Goal: Task Accomplishment & Management: Manage account settings

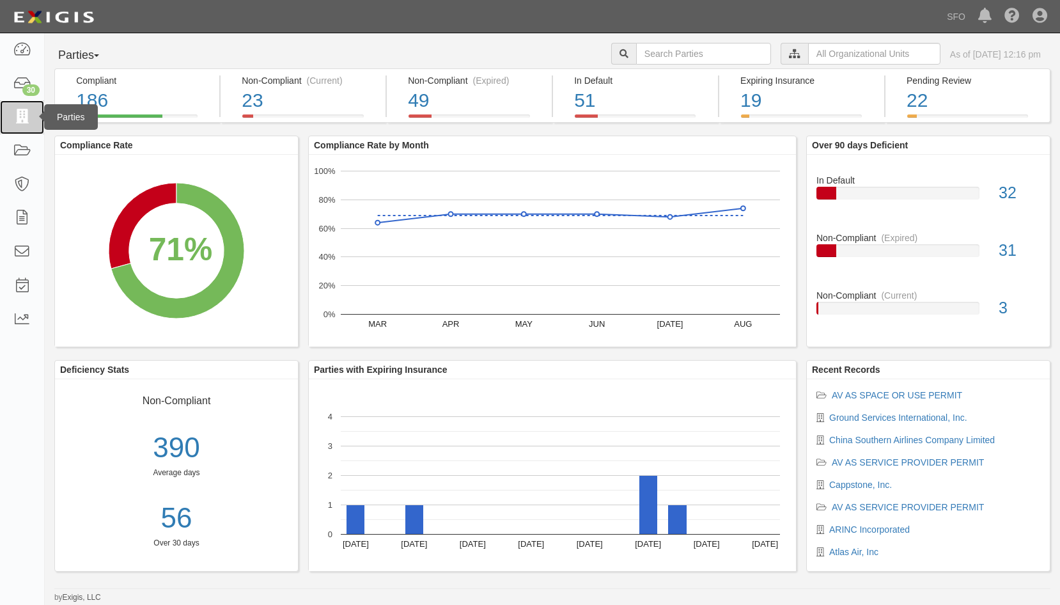
click at [33, 116] on link at bounding box center [22, 117] width 44 height 34
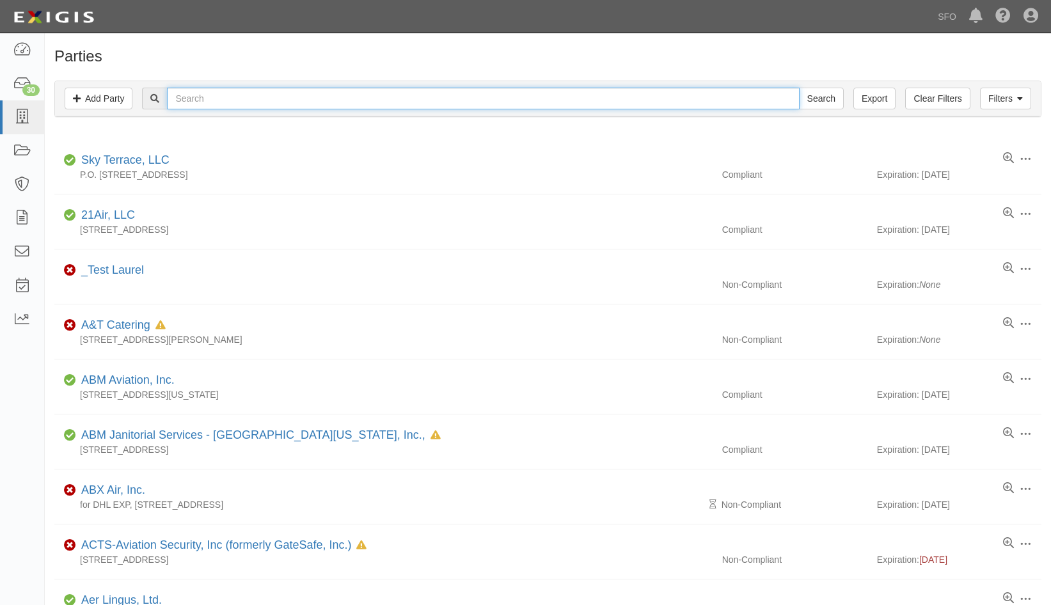
click at [209, 94] on input "text" at bounding box center [483, 99] width 632 height 22
type input "arinc"
click at [799, 88] on input "Search" at bounding box center [821, 99] width 45 height 22
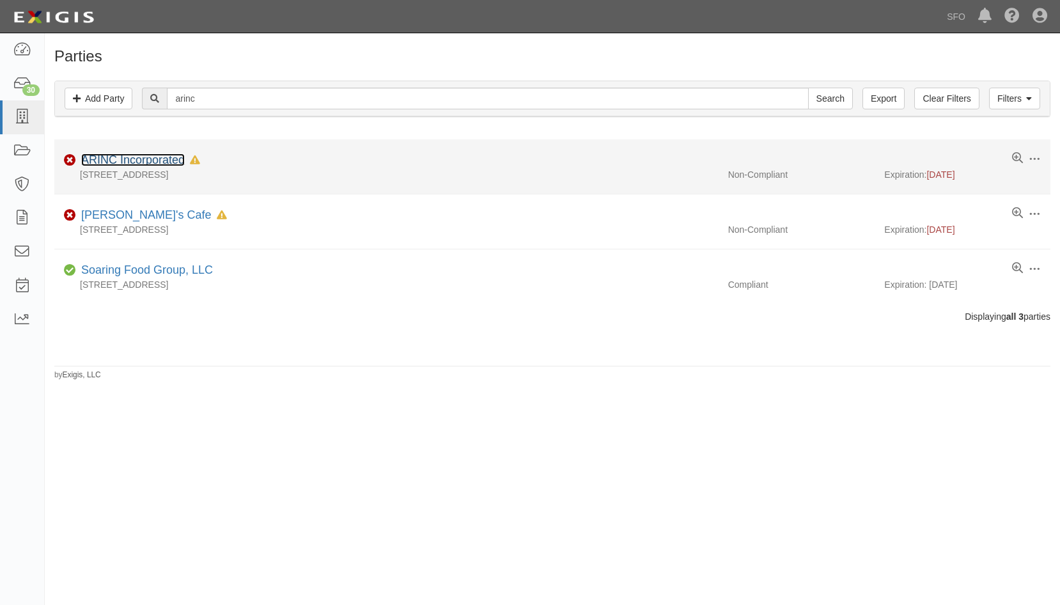
click at [159, 157] on link "ARINC Incorporated" at bounding box center [133, 159] width 104 height 13
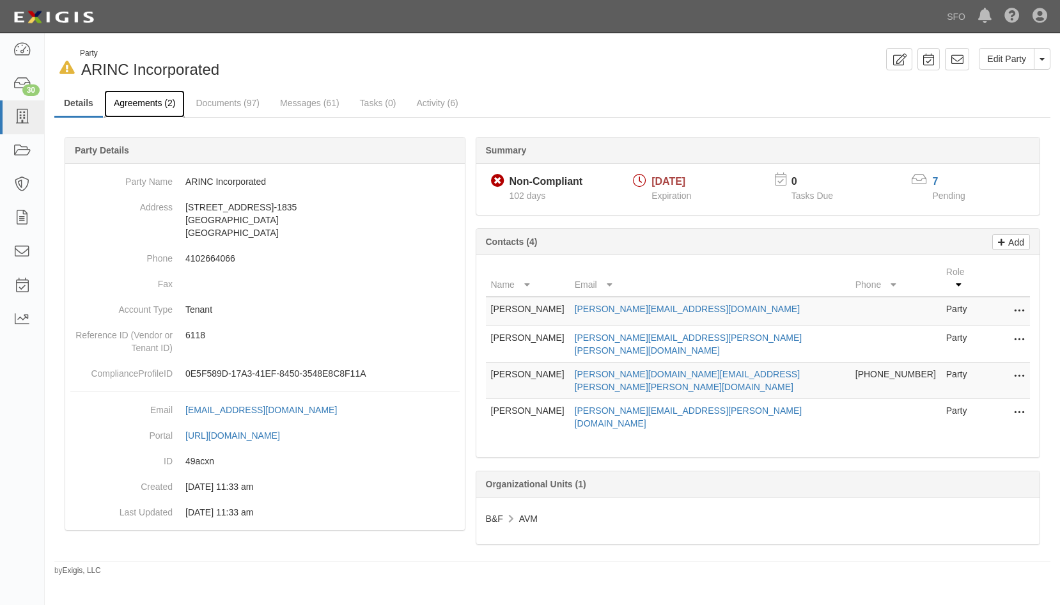
click at [159, 101] on link "Agreements (2)" at bounding box center [144, 103] width 81 height 27
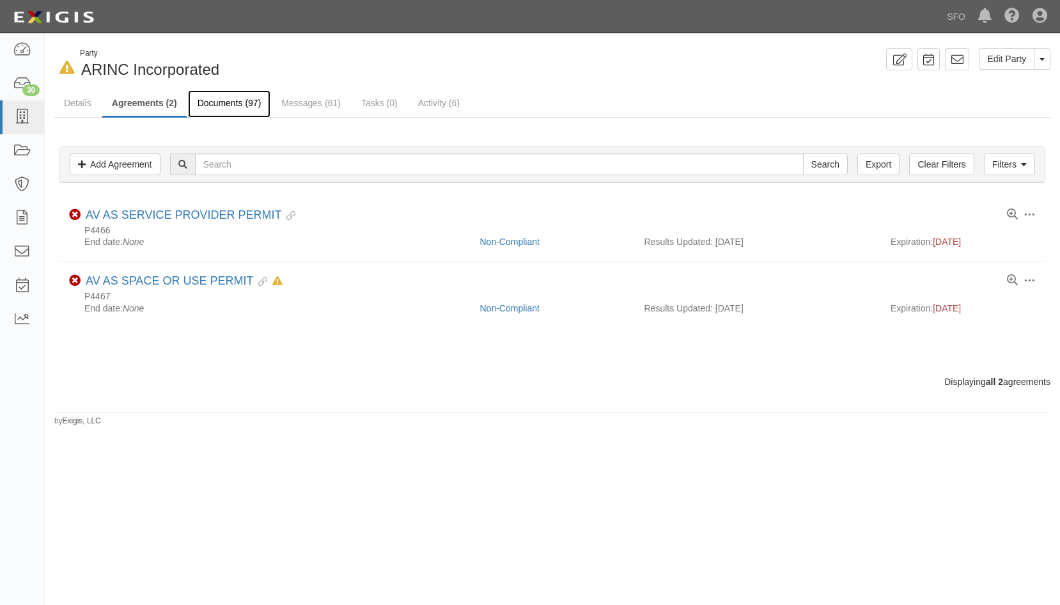
click at [240, 100] on link "Documents (97)" at bounding box center [229, 103] width 83 height 27
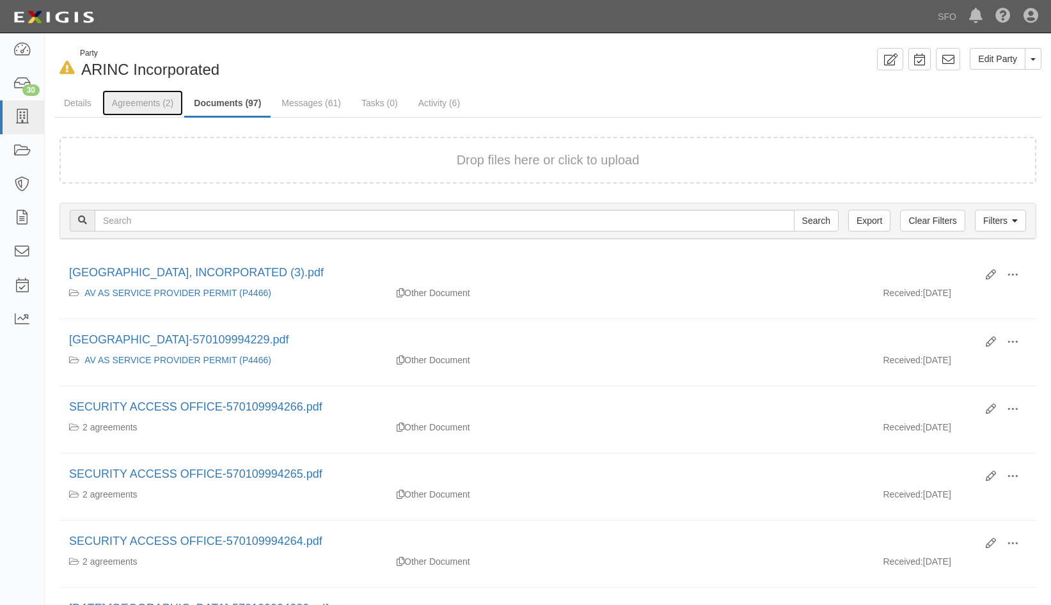
click at [132, 100] on link "Agreements (2)" at bounding box center [142, 103] width 81 height 26
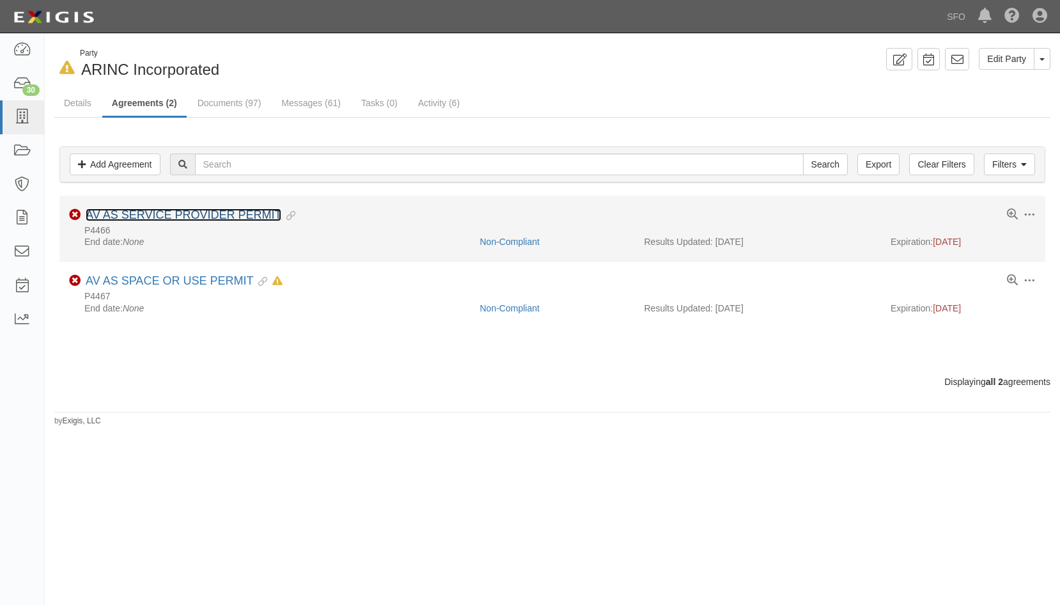
click at [153, 212] on link "AV AS SERVICE PROVIDER PERMIT" at bounding box center [184, 214] width 196 height 13
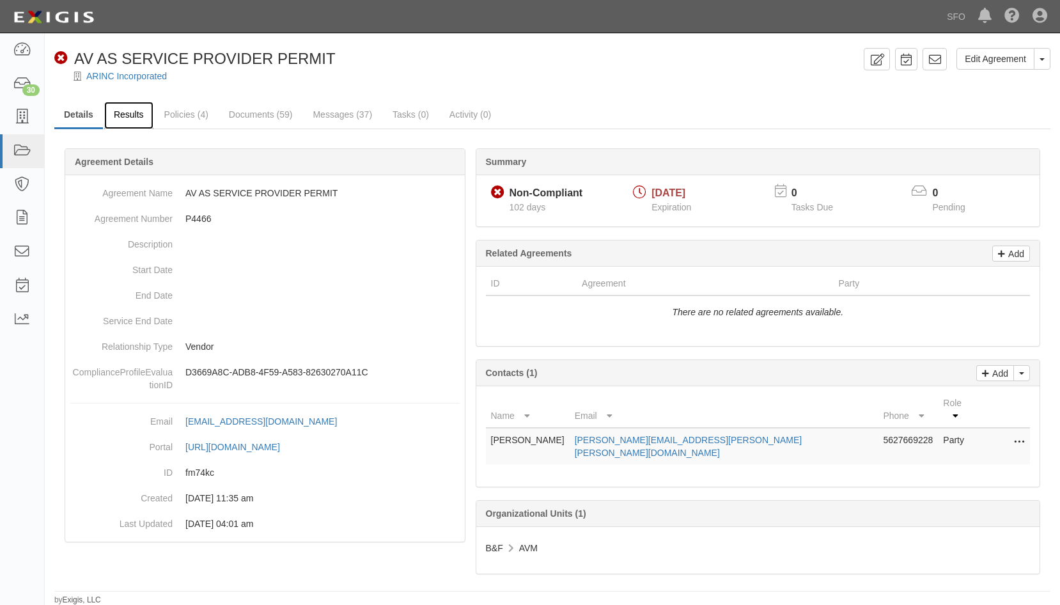
click at [123, 104] on link "Results" at bounding box center [128, 115] width 49 height 27
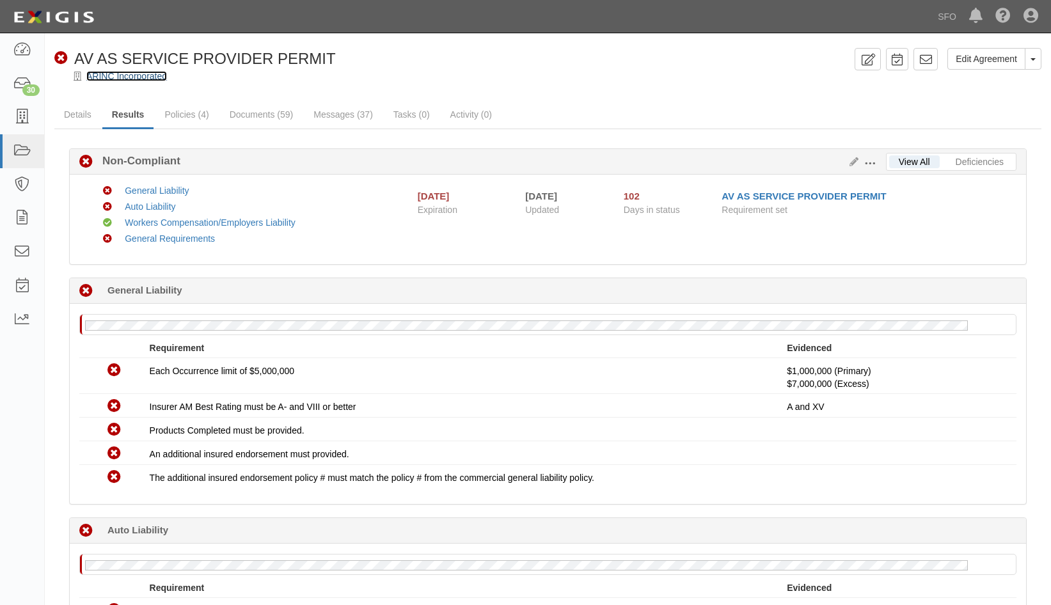
click at [127, 71] on link "ARINC Incorporated" at bounding box center [126, 76] width 81 height 10
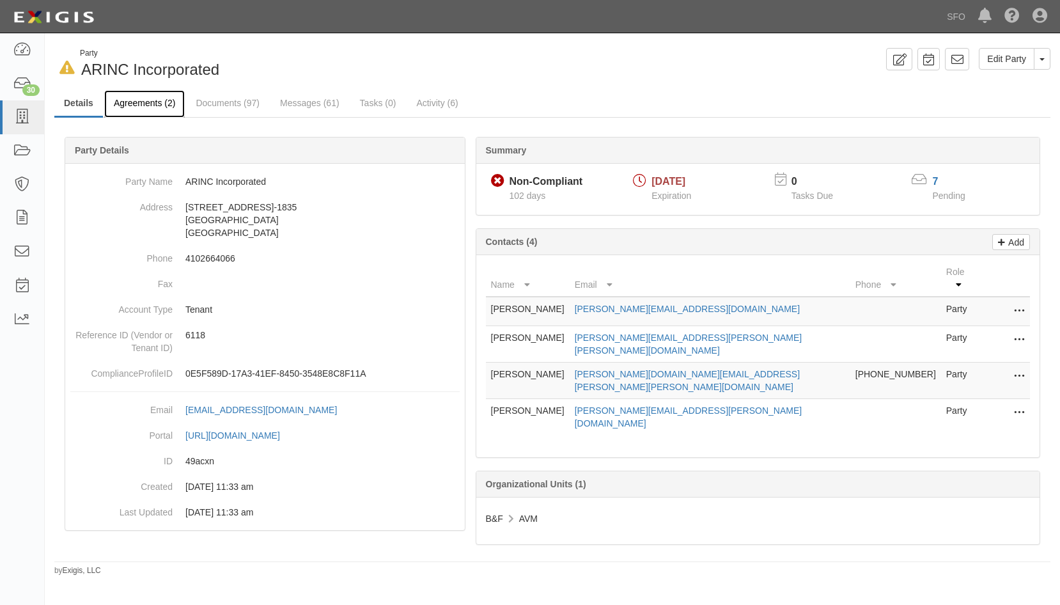
click at [134, 106] on link "Agreements (2)" at bounding box center [144, 103] width 81 height 27
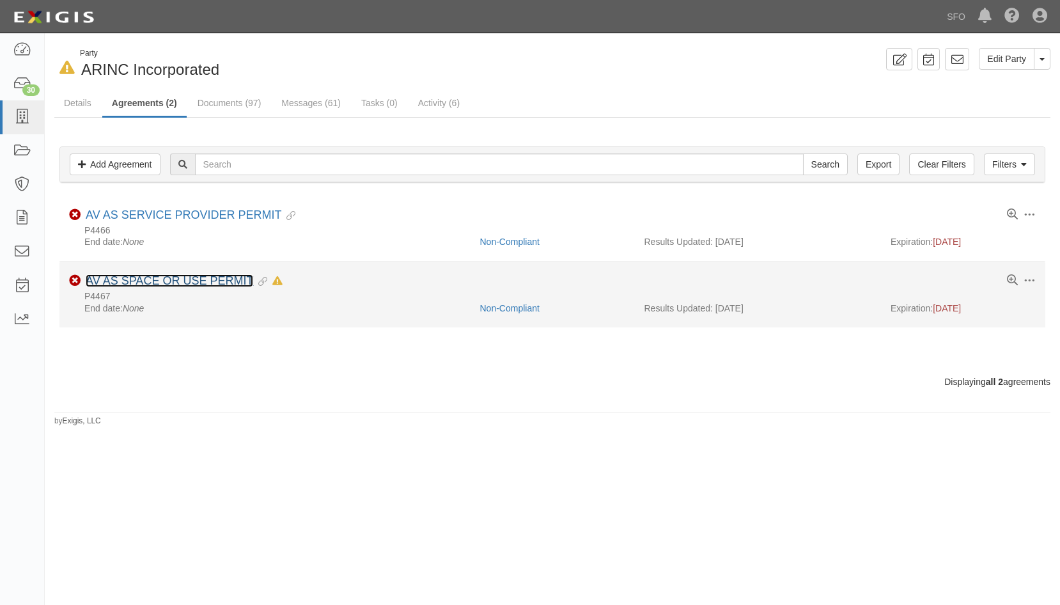
click at [150, 281] on link "AV AS SPACE OR USE PERMIT" at bounding box center [170, 280] width 168 height 13
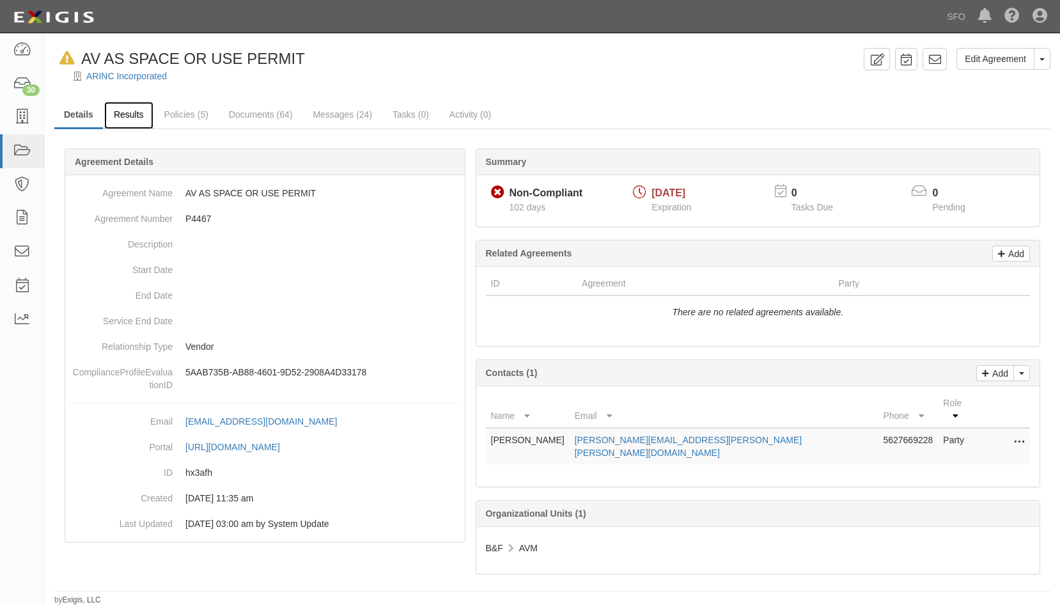
click at [132, 121] on link "Results" at bounding box center [128, 115] width 49 height 27
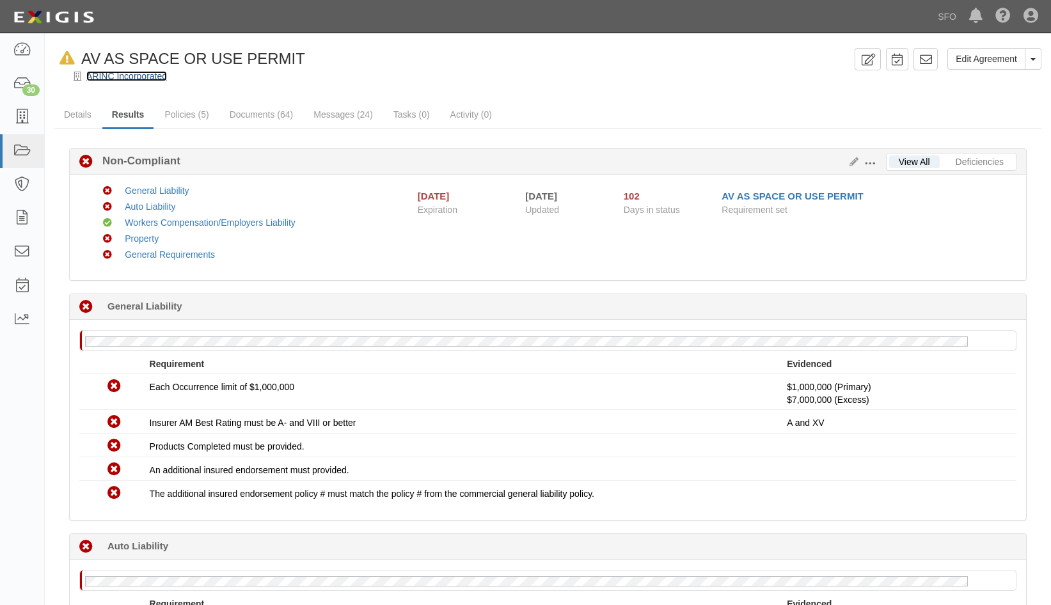
click at [123, 79] on link "ARINC Incorporated" at bounding box center [126, 76] width 81 height 10
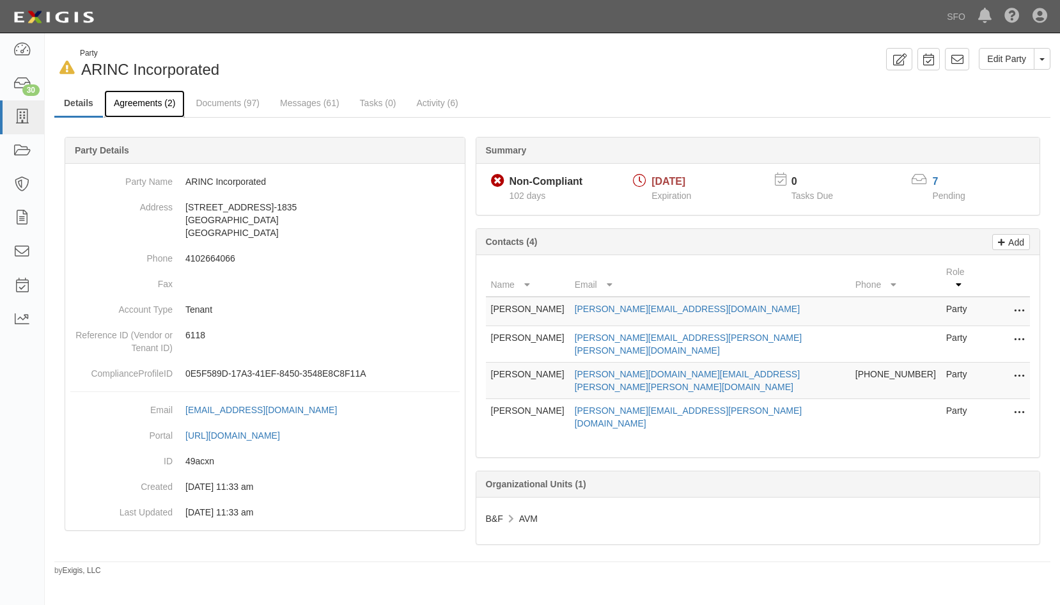
click at [168, 103] on link "Agreements (2)" at bounding box center [144, 103] width 81 height 27
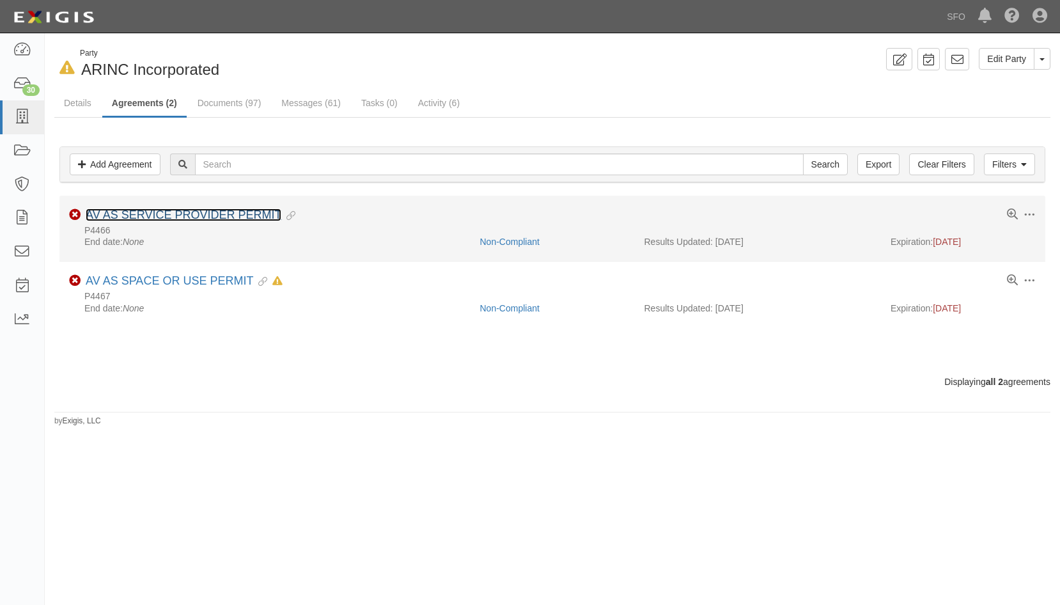
click at [176, 214] on link "AV AS SERVICE PROVIDER PERMIT" at bounding box center [184, 214] width 196 height 13
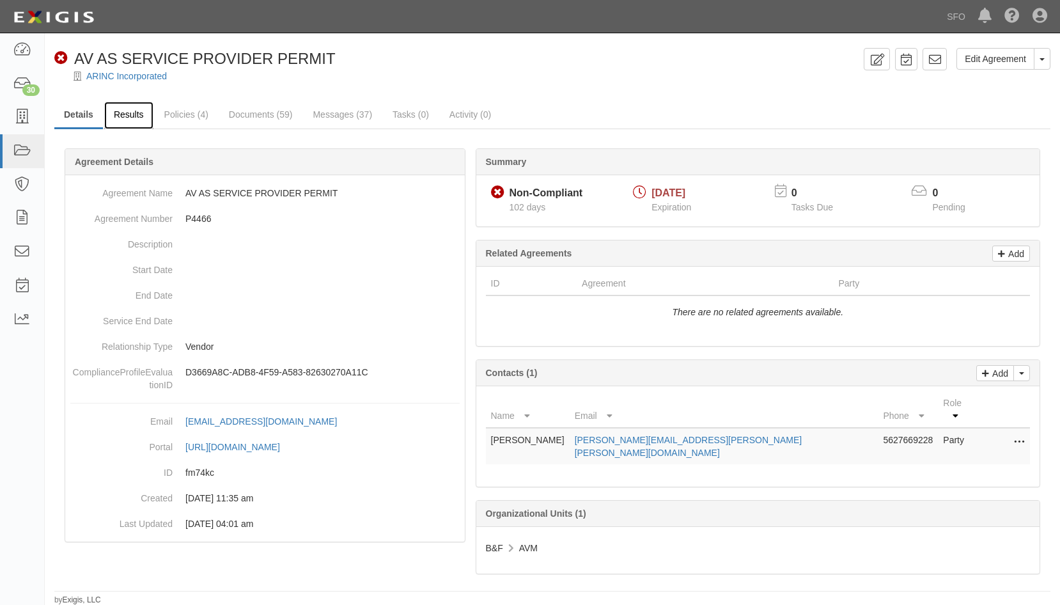
click at [137, 112] on link "Results" at bounding box center [128, 115] width 49 height 27
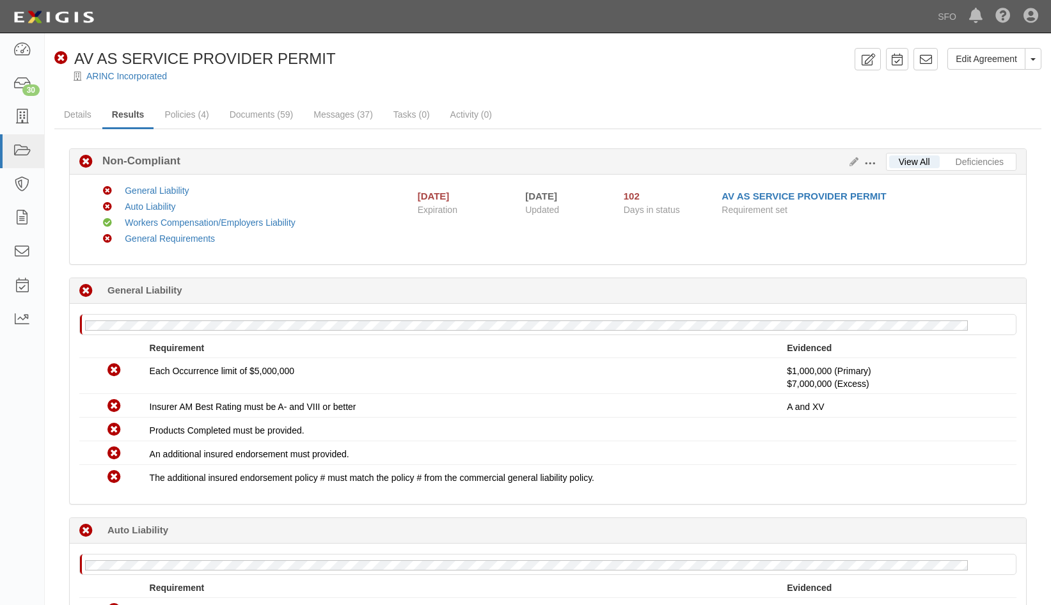
click at [870, 161] on span at bounding box center [870, 164] width 12 height 12
click at [921, 161] on link "Edit Requirements" at bounding box center [928, 160] width 101 height 23
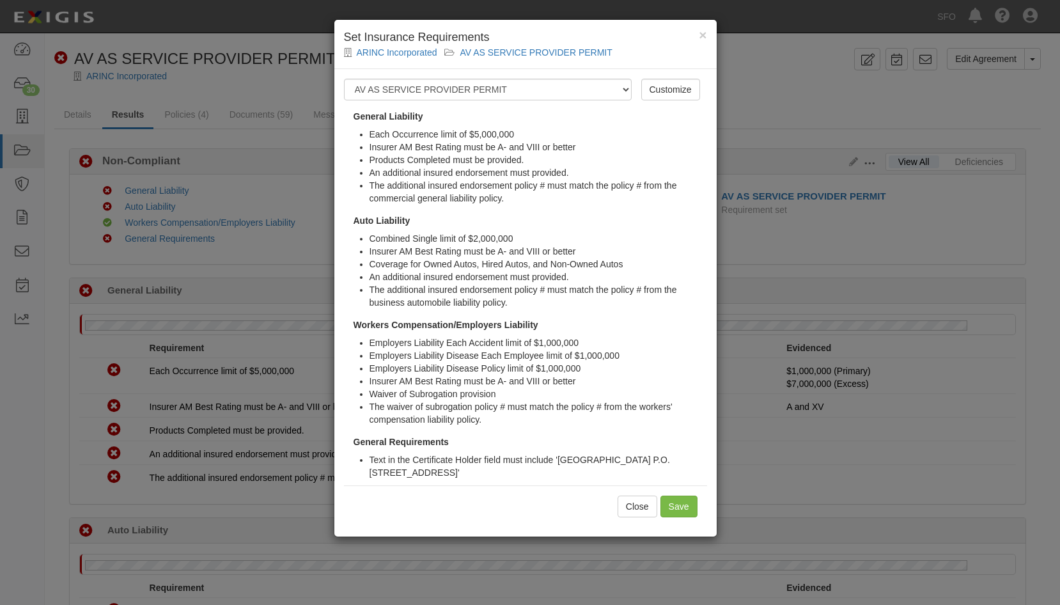
drag, startPoint x: 545, startPoint y: 469, endPoint x: 329, endPoint y: 114, distance: 415.2
click at [329, 114] on div "× Set Insurance Requirements ARINC Incorporated AV AS SERVICE PROVIDER PERMIT R…" at bounding box center [530, 302] width 1060 height 605
copy div "General Liability Each Occurrence limit of $5,000,000 Insurer AM Best Rating mu…"
drag, startPoint x: 98, startPoint y: 352, endPoint x: 226, endPoint y: 375, distance: 130.7
click at [98, 352] on div "× Set Insurance Requirements ARINC Incorporated AV AS SERVICE PROVIDER PERMIT R…" at bounding box center [530, 302] width 1060 height 605
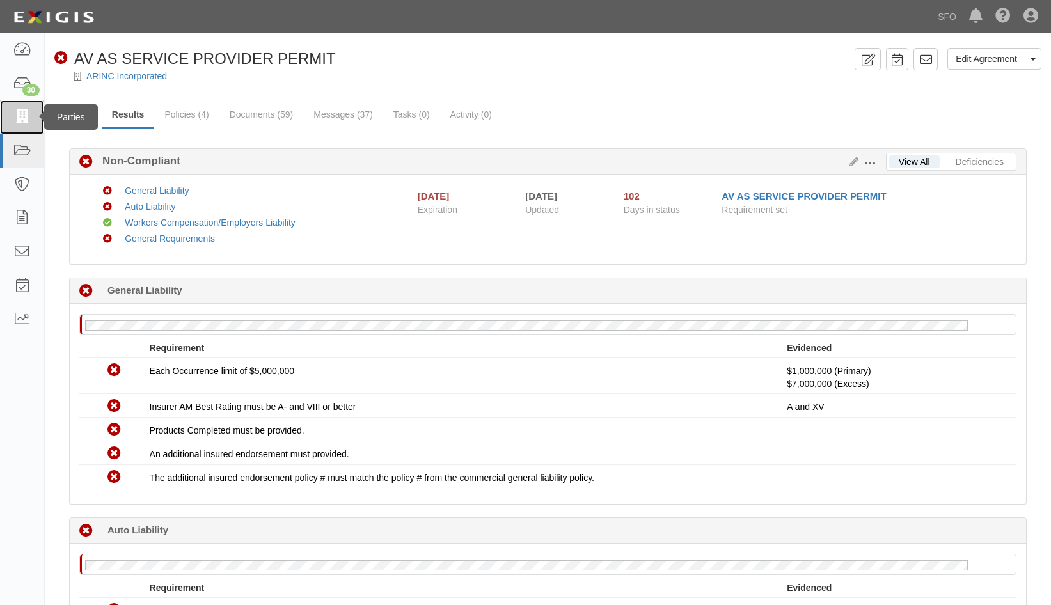
click at [12, 129] on link at bounding box center [22, 117] width 44 height 34
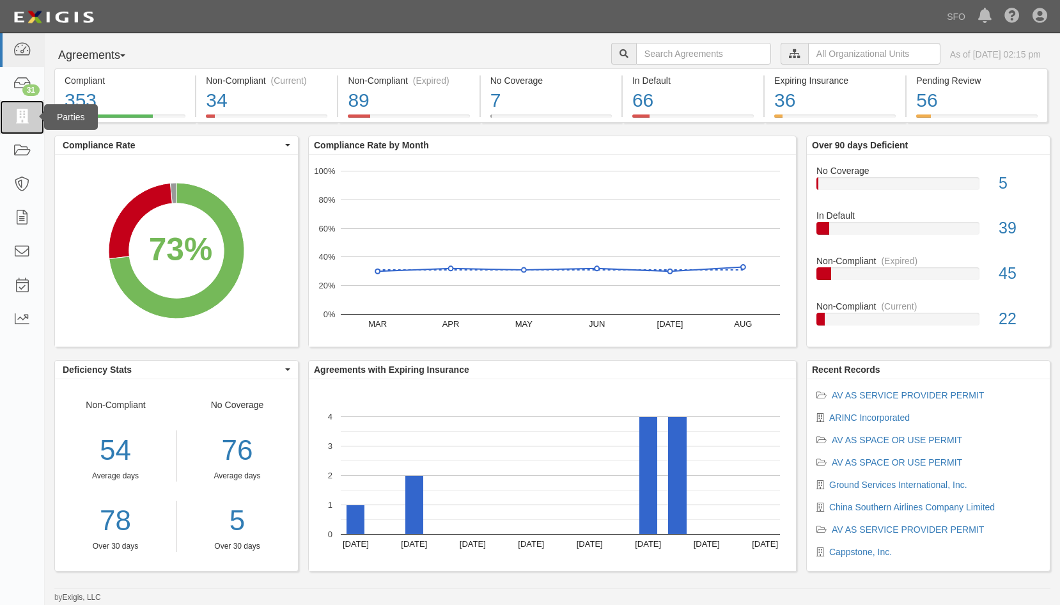
click at [16, 125] on link at bounding box center [22, 117] width 44 height 34
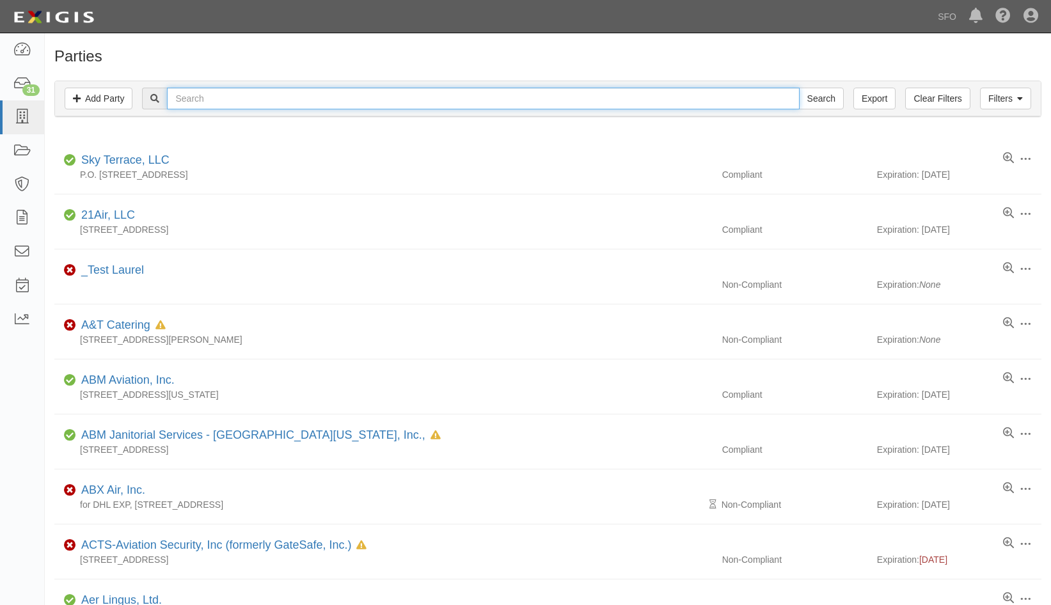
click at [271, 98] on input "text" at bounding box center [483, 99] width 632 height 22
type input "sam"
click at [799, 88] on input "Search" at bounding box center [821, 99] width 45 height 22
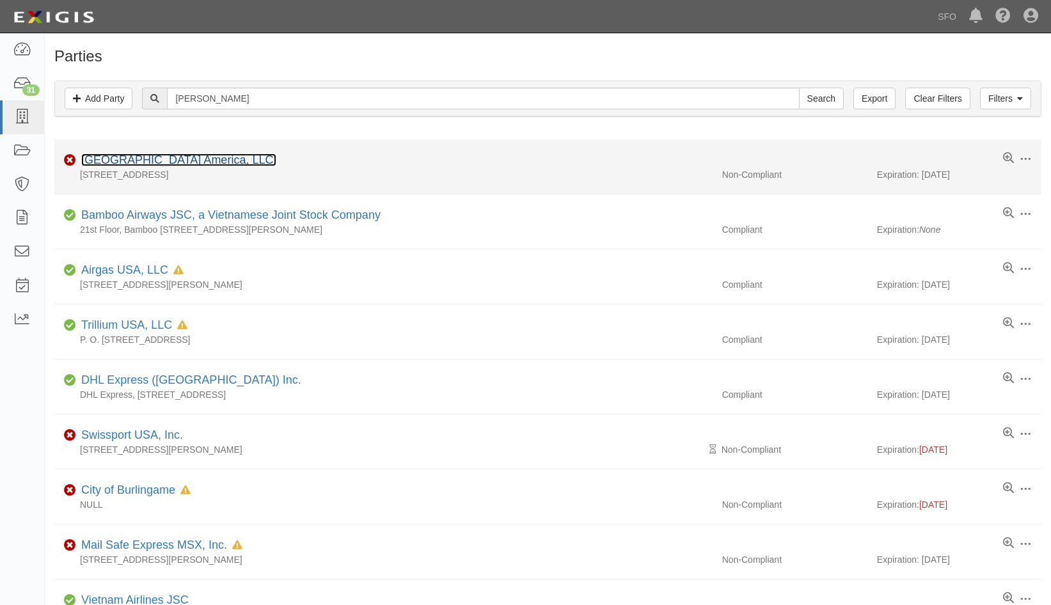
click at [184, 163] on link "[GEOGRAPHIC_DATA] America, LLC." at bounding box center [178, 159] width 195 height 13
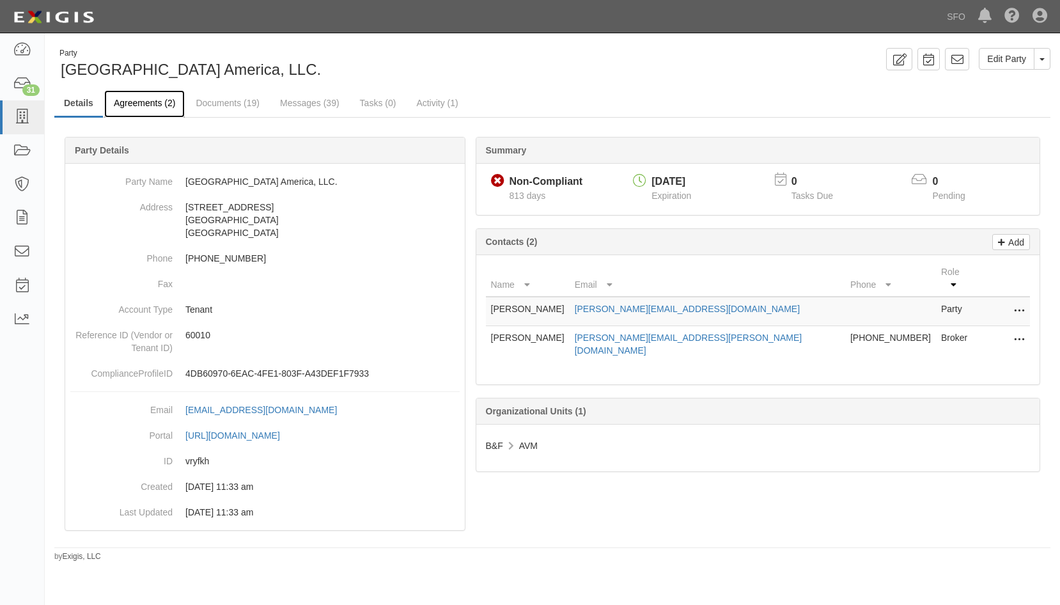
click at [149, 104] on link "Agreements (2)" at bounding box center [144, 103] width 81 height 27
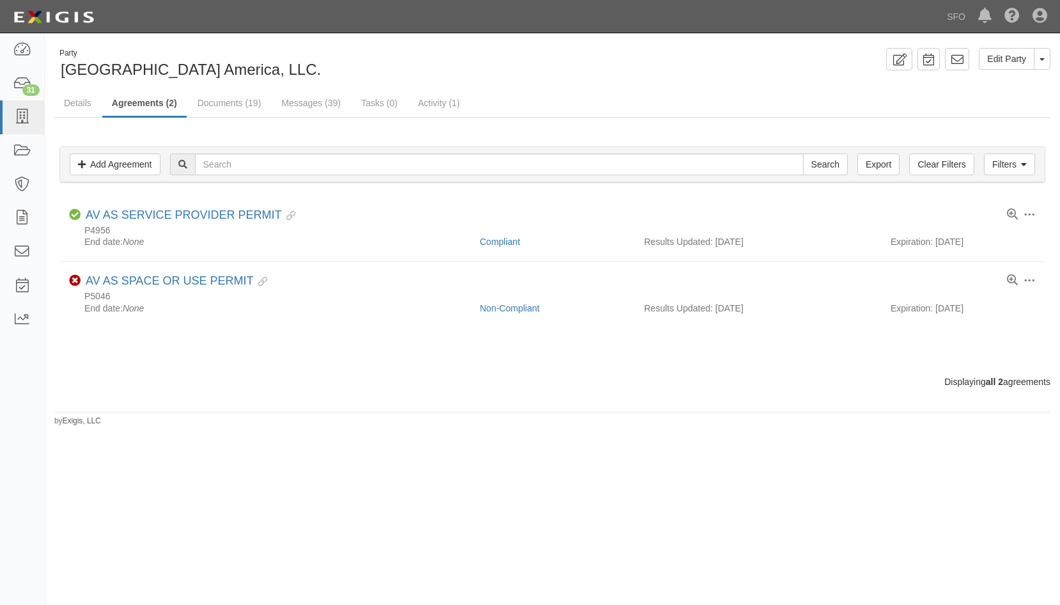
click at [212, 450] on div "Party [GEOGRAPHIC_DATA] America, LLC. Edit Party Toggle Party Dropdown View Aud…" at bounding box center [530, 310] width 1060 height 544
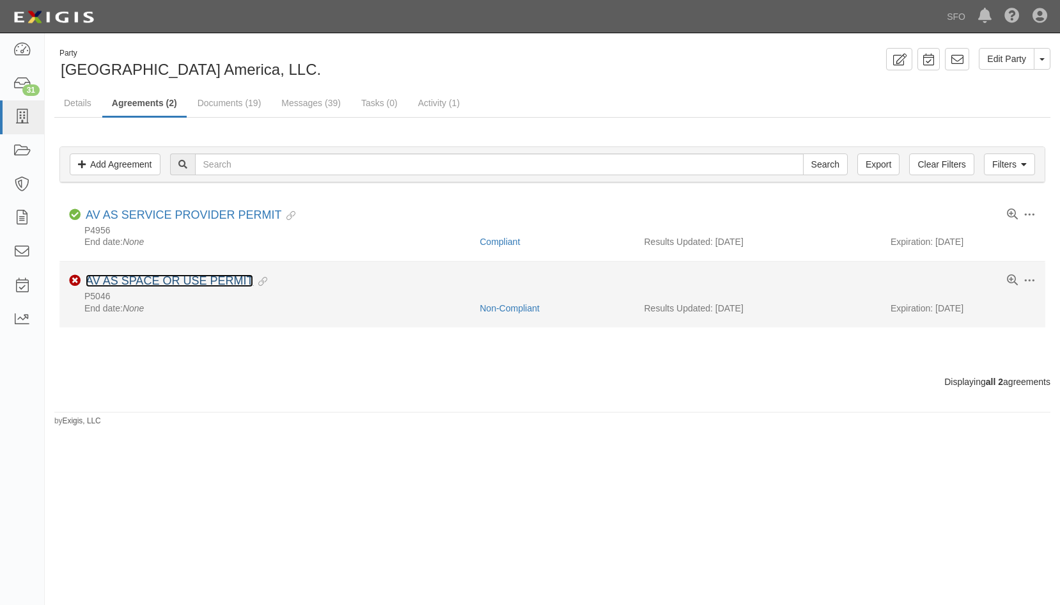
click at [205, 281] on link "AV AS SPACE OR USE PERMIT" at bounding box center [170, 280] width 168 height 13
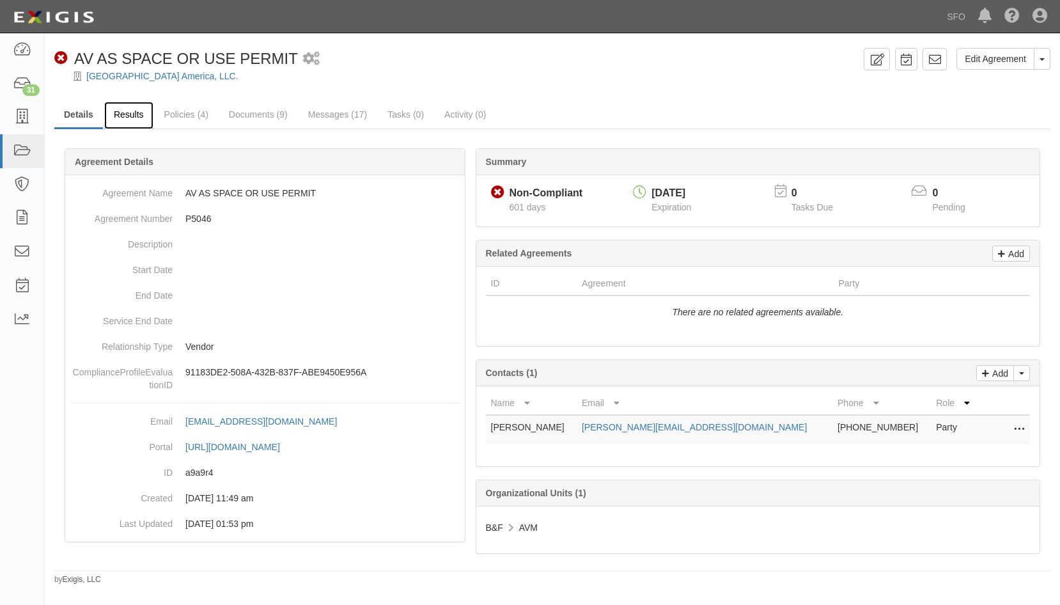
click at [132, 121] on link "Results" at bounding box center [128, 115] width 49 height 27
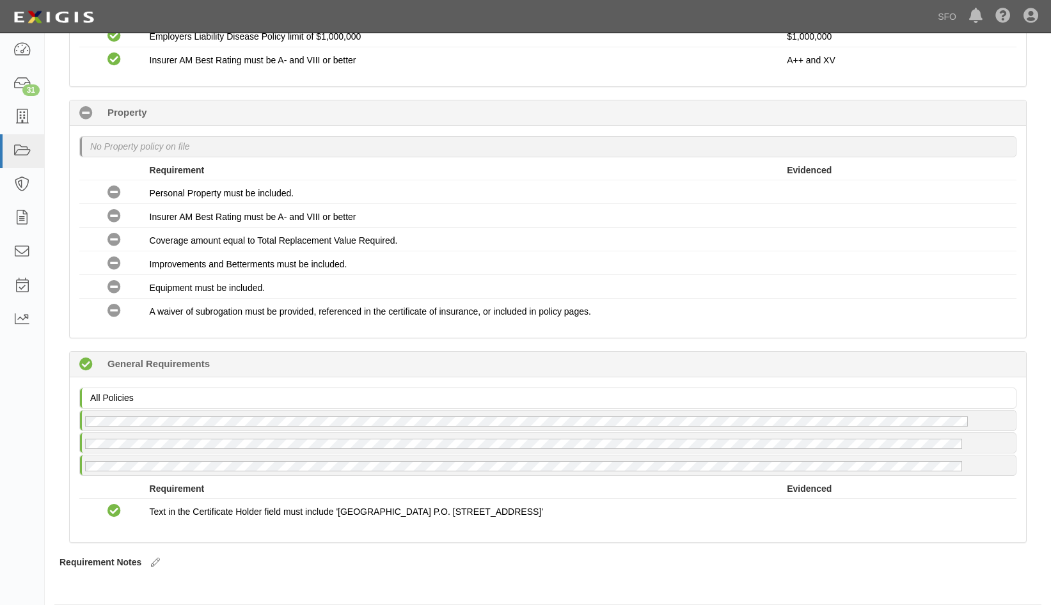
scroll to position [831, 0]
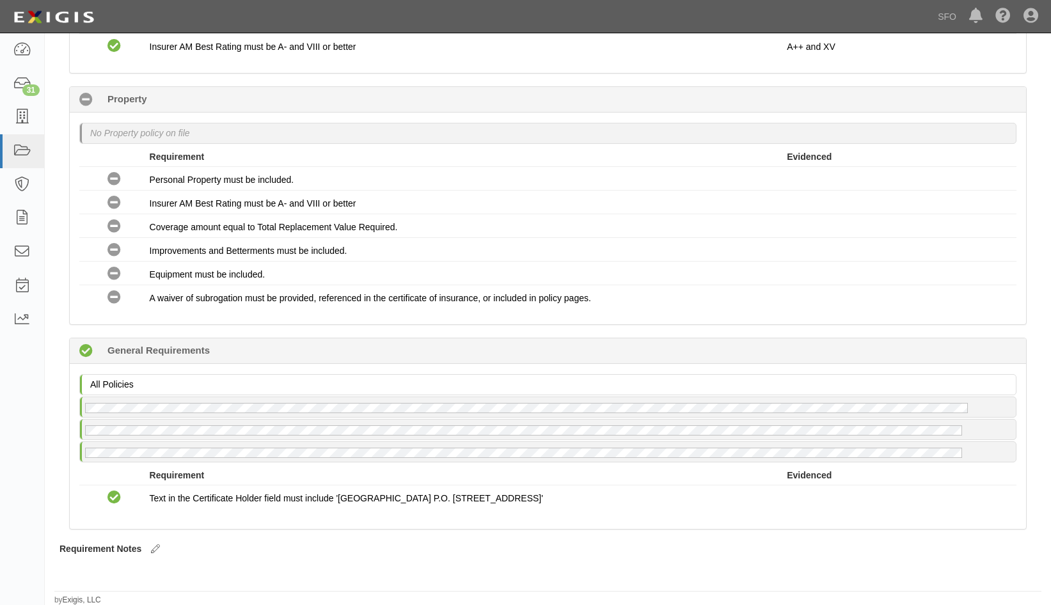
drag, startPoint x: 311, startPoint y: 188, endPoint x: 123, endPoint y: 129, distance: 197.8
click at [311, 188] on li "No Coverage Personal Property must be included." at bounding box center [547, 179] width 937 height 24
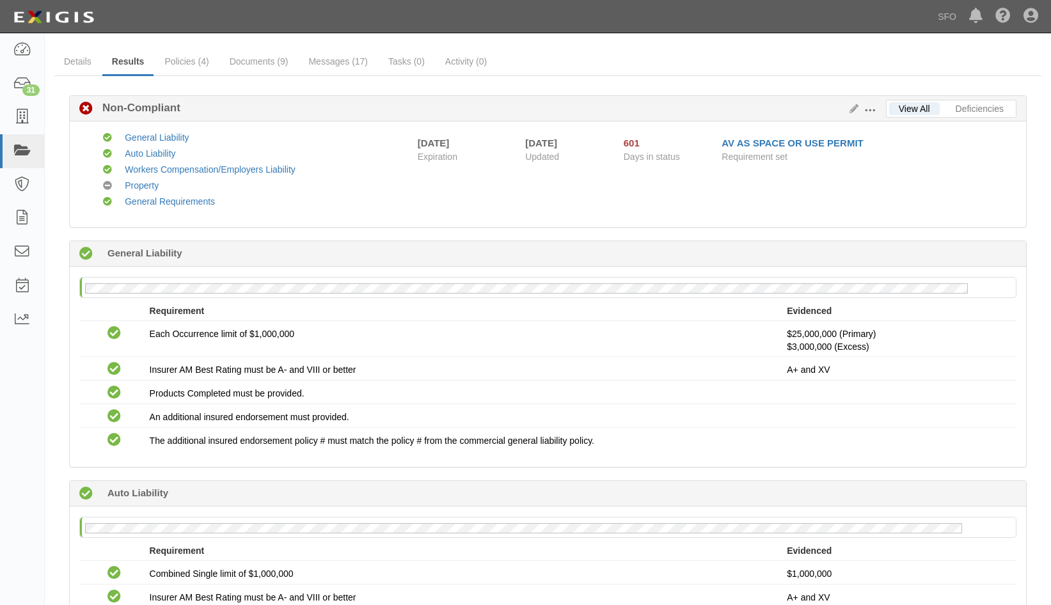
scroll to position [0, 0]
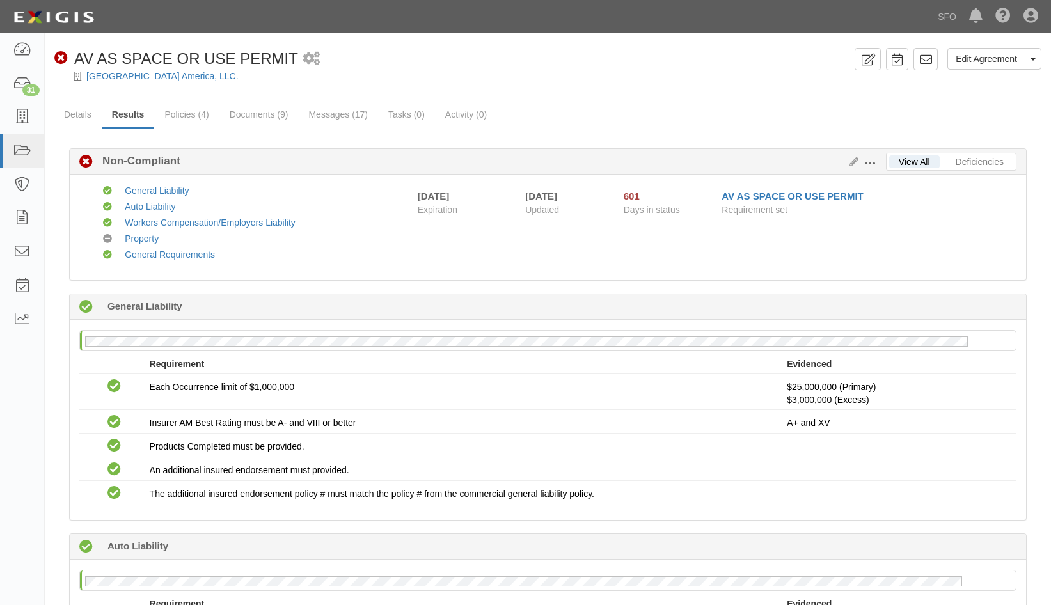
click at [153, 84] on div at bounding box center [548, 87] width 1006 height 10
click at [157, 76] on link "Samsic Airport America, LLC." at bounding box center [162, 76] width 152 height 10
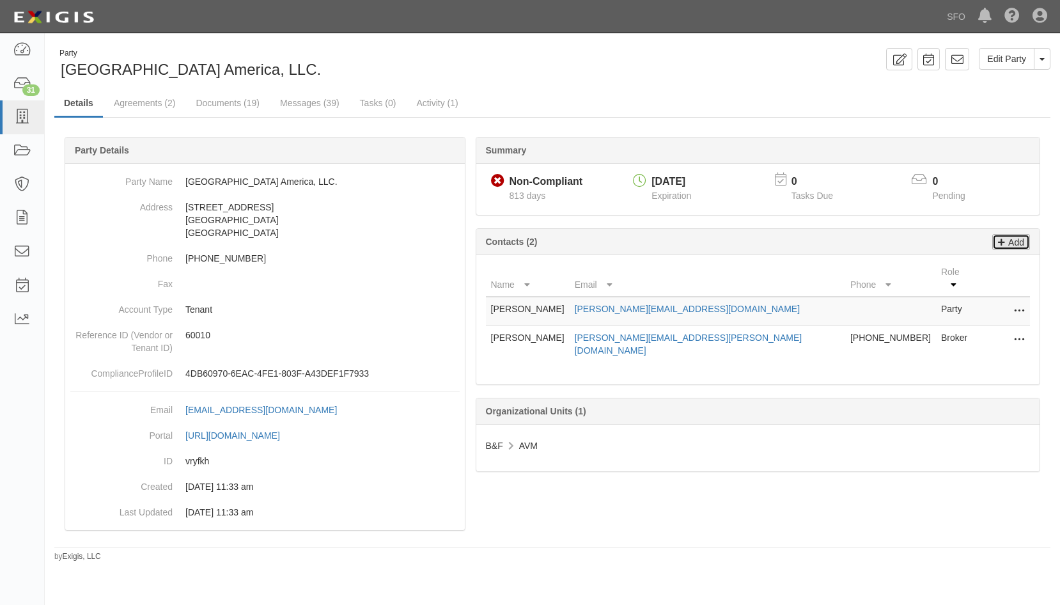
click at [1015, 247] on p "Add" at bounding box center [1014, 242] width 19 height 15
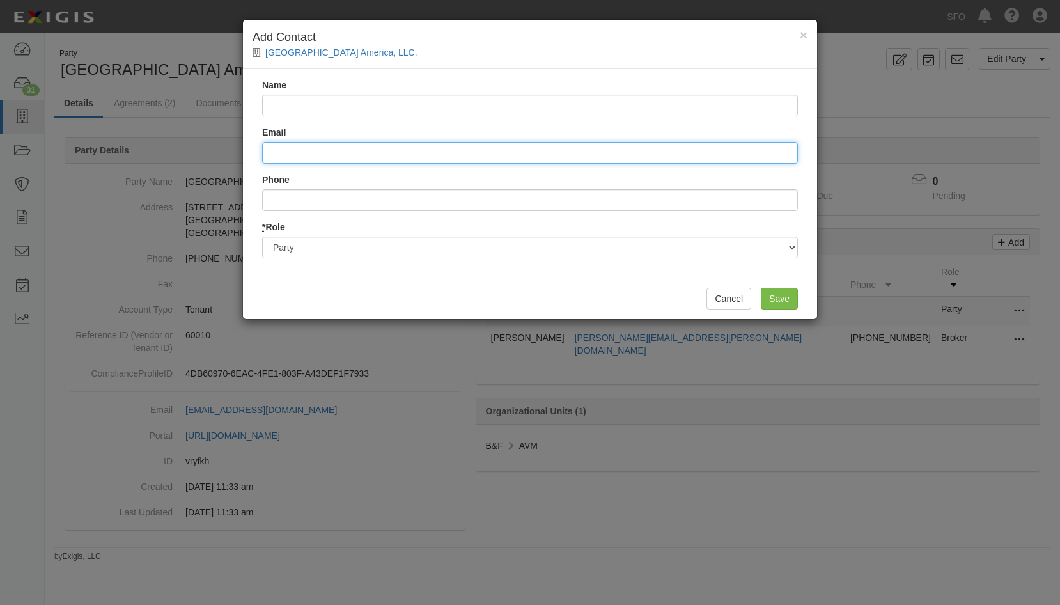
click at [320, 152] on input "Email" at bounding box center [530, 153] width 536 height 22
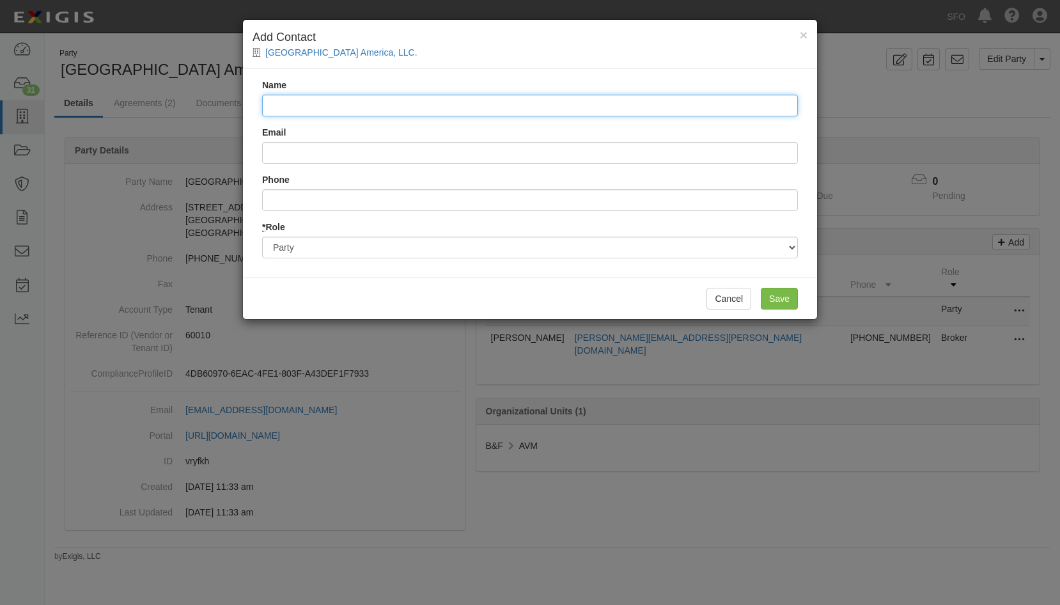
drag, startPoint x: 518, startPoint y: 106, endPoint x: 354, endPoint y: 108, distance: 163.7
click at [518, 106] on input "Name" at bounding box center [530, 106] width 536 height 22
paste input "Julie JIANG <j.jiang@samsic.aero>"
drag, startPoint x: 324, startPoint y: 104, endPoint x: 545, endPoint y: 108, distance: 221.3
click at [545, 108] on input "Julie JIANG <j.jiang@samsic.aero>" at bounding box center [530, 106] width 536 height 22
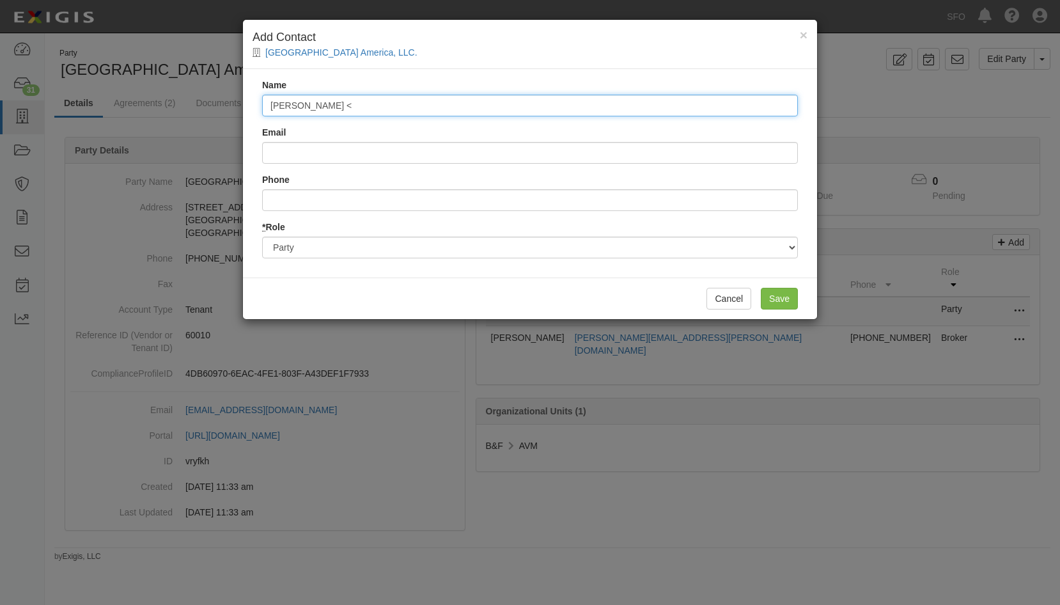
type input "Julie JIANG <"
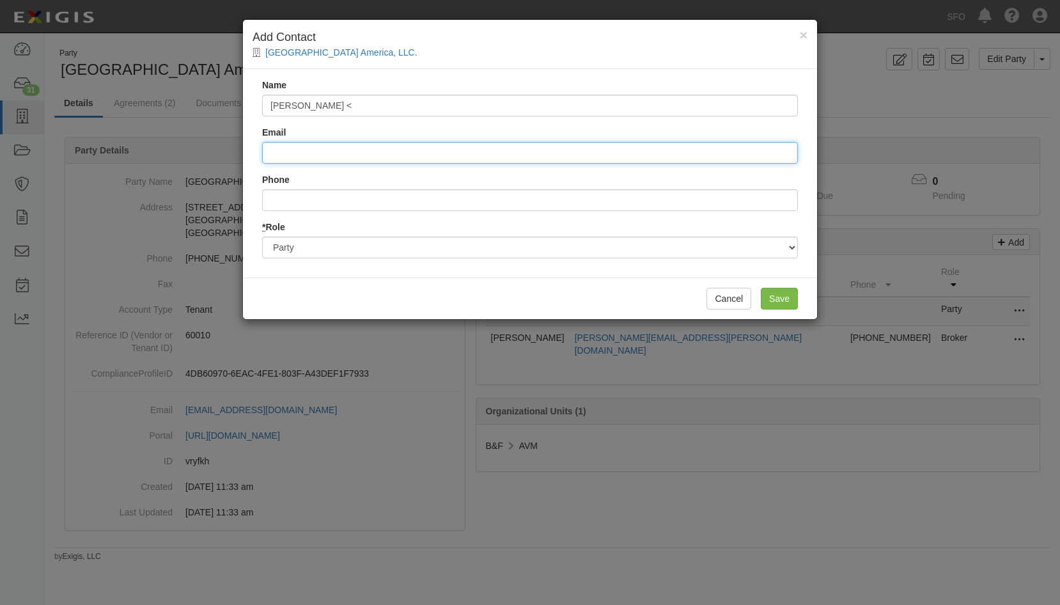
click at [285, 143] on input "Email" at bounding box center [530, 153] width 536 height 22
paste input "j.jiang@samsic.aero>"
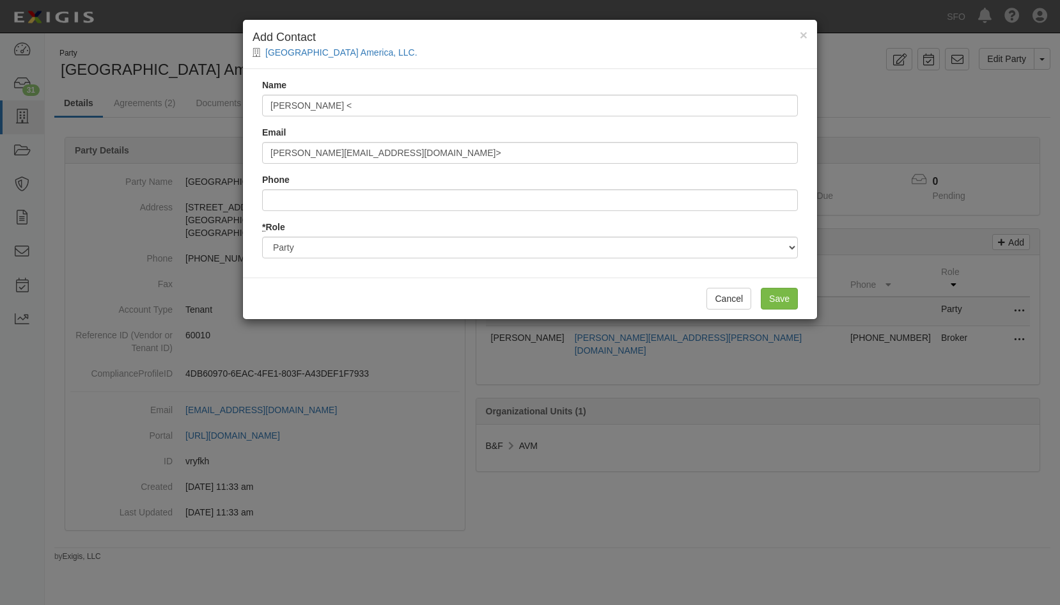
click at [382, 165] on div "Name Julie JIANG < Email j.jiang@samsic.aero> Phone * Role Party Broker Other" at bounding box center [530, 173] width 574 height 208
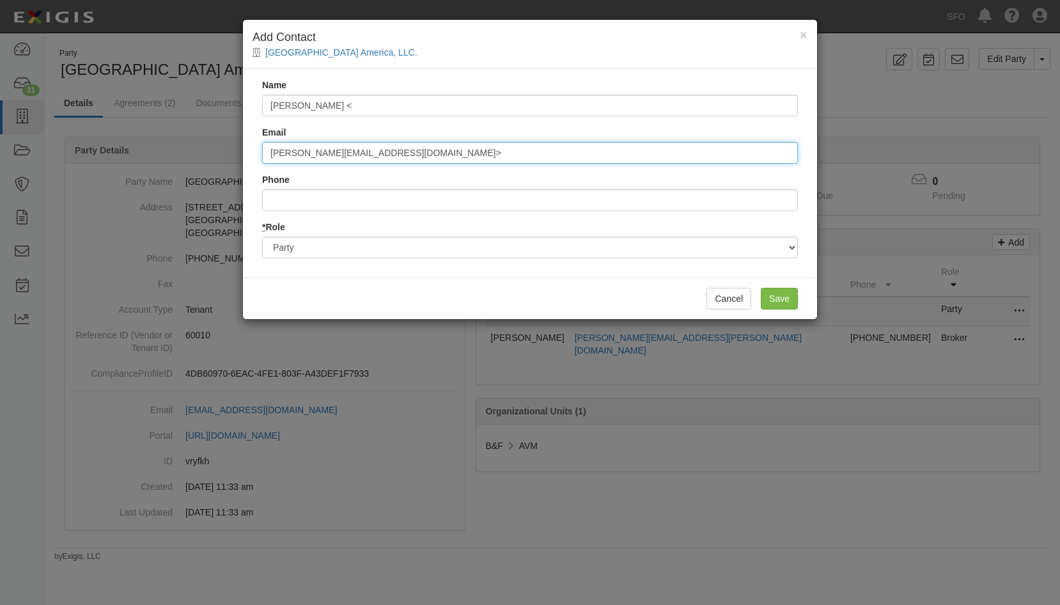
click at [382, 152] on input "j.jiang@samsic.aero>" at bounding box center [530, 153] width 536 height 22
type input "j.jiang@samsic.aero"
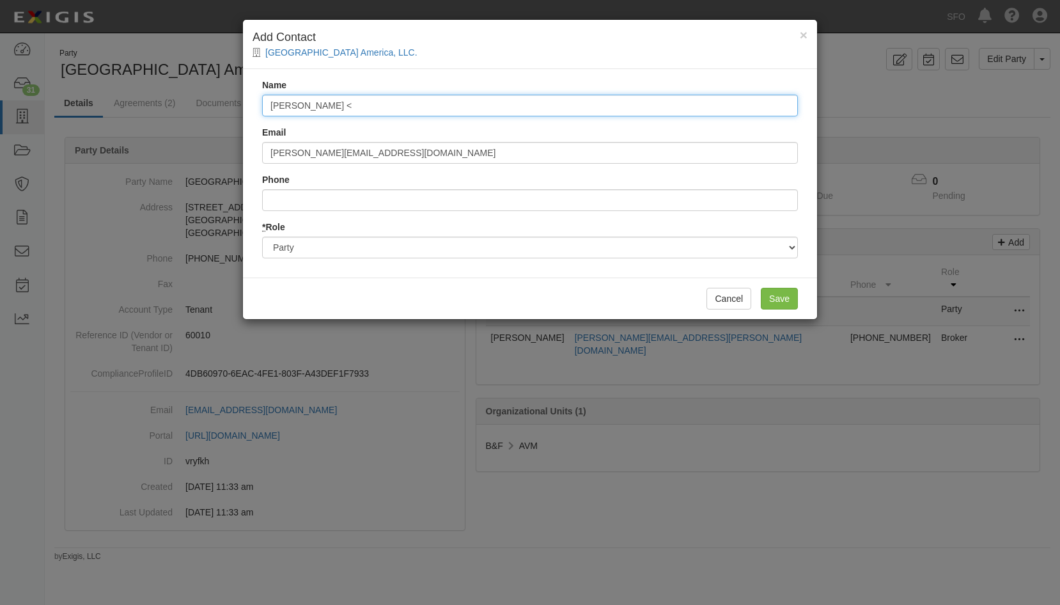
click at [330, 105] on input "Julie JIANG <" at bounding box center [530, 106] width 536 height 22
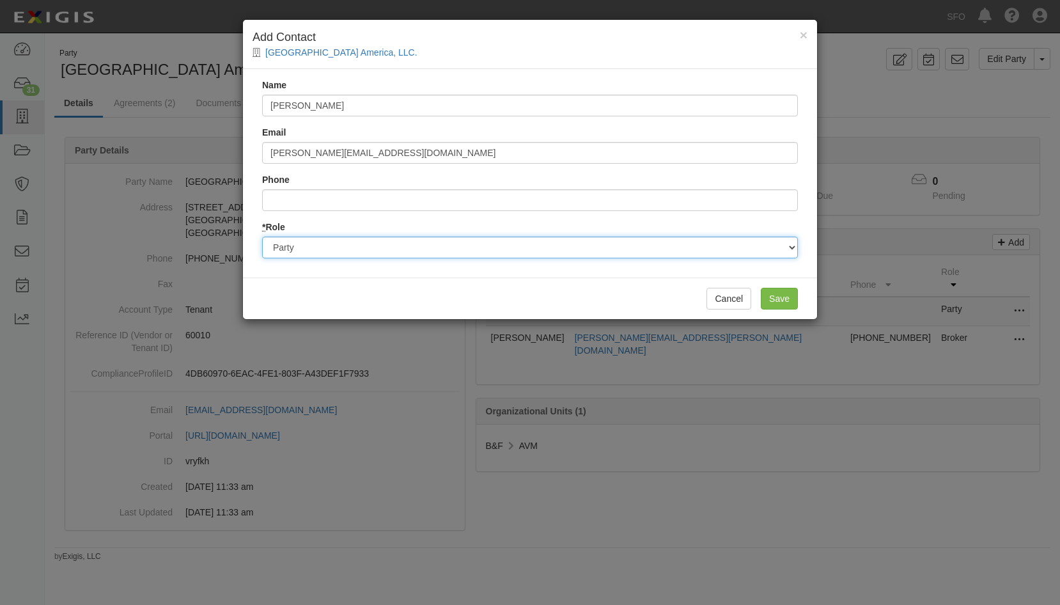
click at [416, 247] on select "Party Broker Other" at bounding box center [530, 248] width 536 height 22
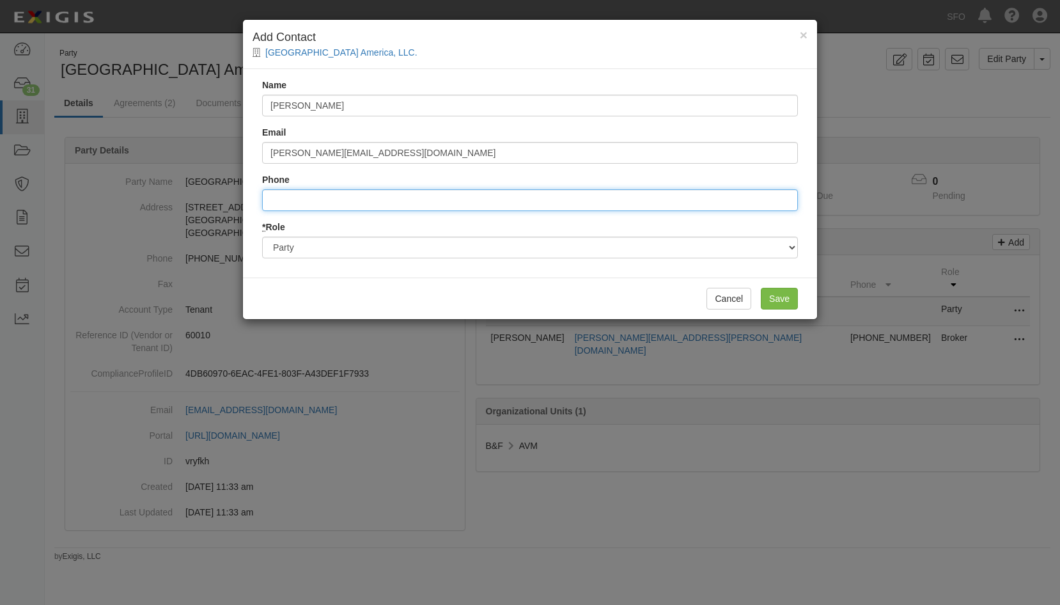
click at [393, 200] on input "Phone" at bounding box center [530, 200] width 536 height 22
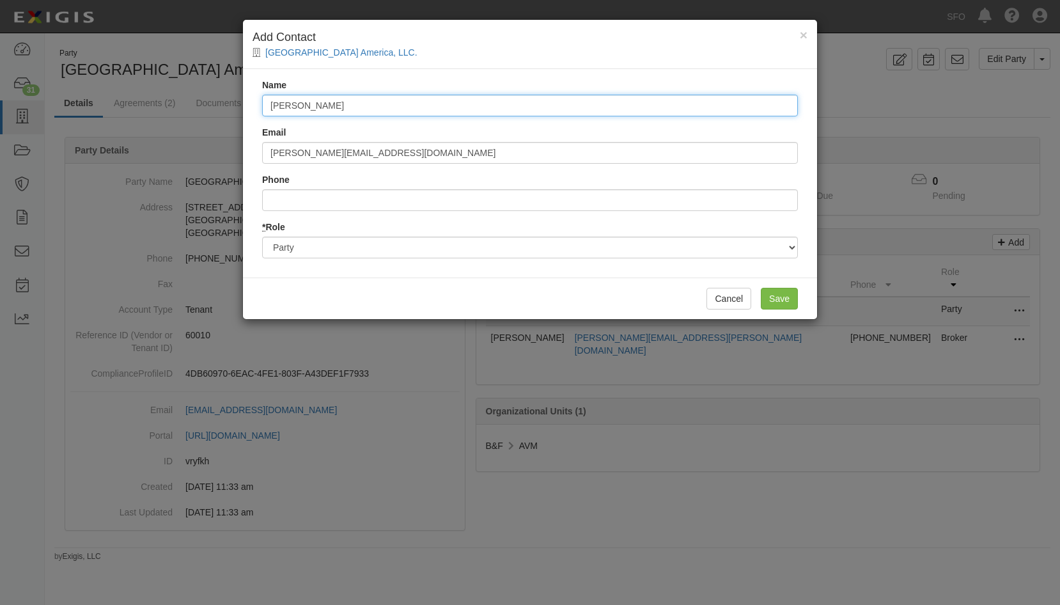
click at [322, 105] on input "Julie JIANG" at bounding box center [530, 106] width 536 height 22
click at [271, 107] on input "Julie Jiang" at bounding box center [530, 106] width 536 height 22
type input "Julie Jiang"
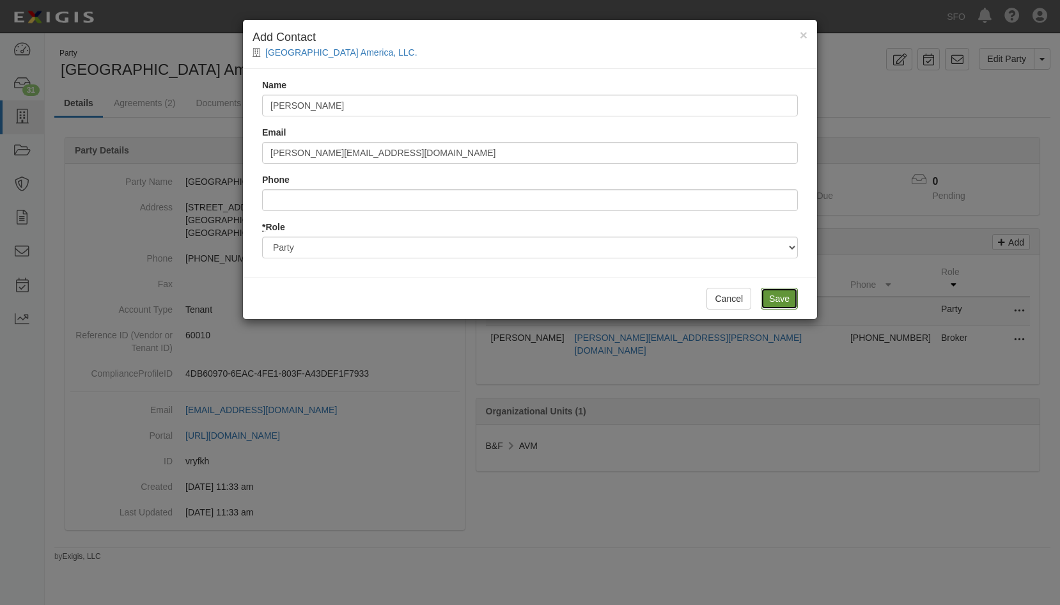
click at [791, 299] on input "Save" at bounding box center [779, 299] width 37 height 22
drag, startPoint x: 732, startPoint y: 302, endPoint x: 788, endPoint y: 300, distance: 56.3
click at [783, 302] on div "Cancel Save" at bounding box center [530, 299] width 574 height 42
click at [788, 300] on input "Save" at bounding box center [779, 299] width 37 height 22
click at [788, 295] on input "Save" at bounding box center [779, 299] width 37 height 22
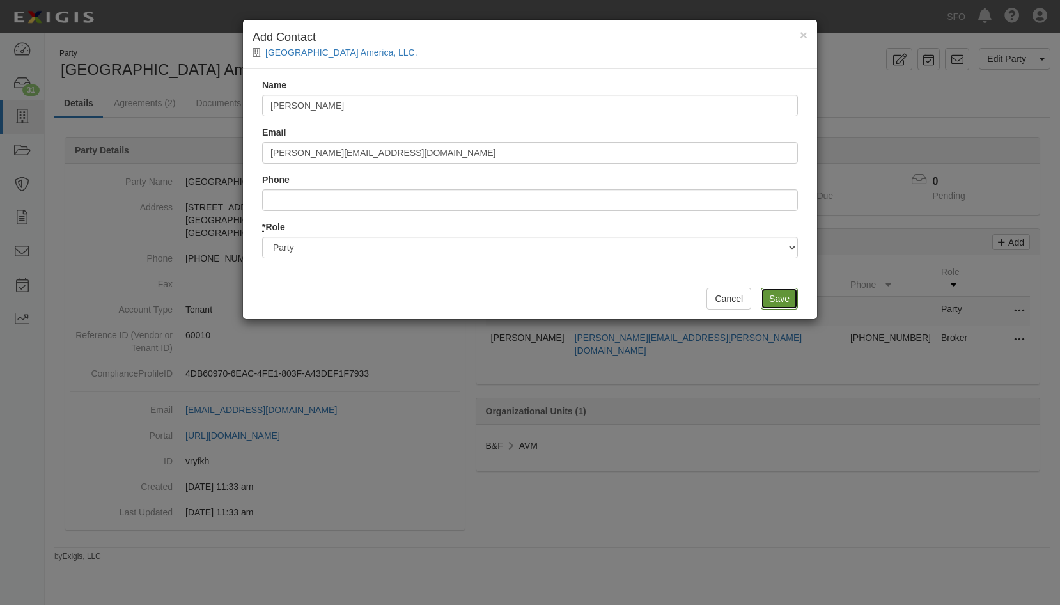
click at [785, 301] on input "Save" at bounding box center [779, 299] width 37 height 22
click at [800, 411] on div "× Add Contact Samsic Airport America, LLC. Name Julie Jiang Email j.jiang@samsi…" at bounding box center [530, 302] width 1060 height 605
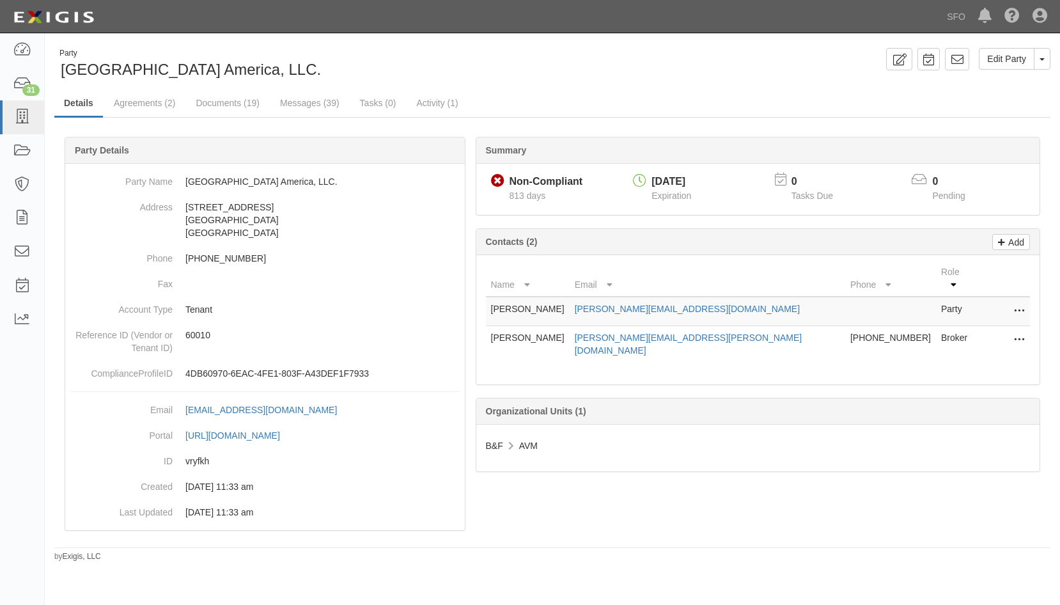
click at [655, 398] on div "Organizational Units (1)" at bounding box center [758, 411] width 564 height 26
click at [1008, 247] on p "Add" at bounding box center [1014, 242] width 19 height 15
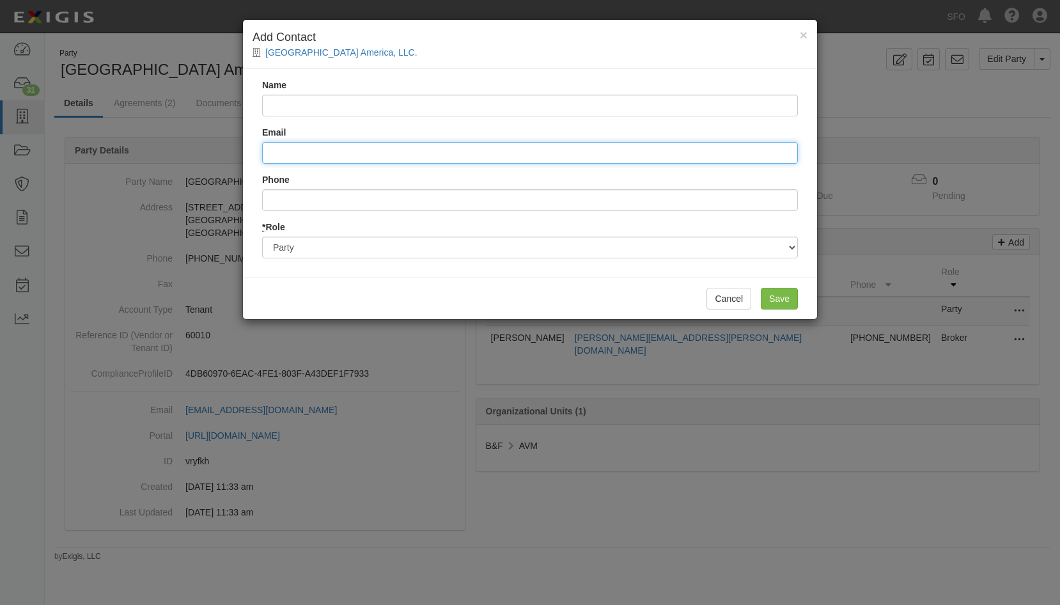
click at [322, 148] on input "Email" at bounding box center [530, 153] width 536 height 22
drag, startPoint x: 295, startPoint y: 154, endPoint x: 223, endPoint y: 160, distance: 72.5
click at [218, 161] on div "× Add Contact Samsic Airport America, LLC. Name Email v Phone * Role Party Brok…" at bounding box center [530, 302] width 1060 height 605
paste input "j.jiang@samsic.aero>"
click at [359, 154] on input "j.jiang@samsic.aero>" at bounding box center [530, 153] width 536 height 22
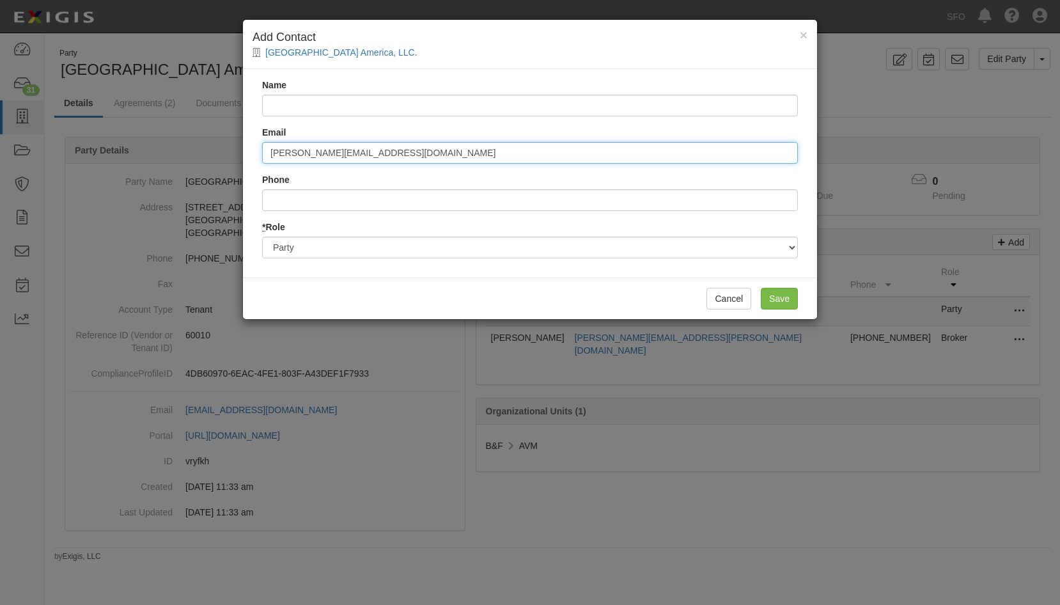
type input "j.jiang@samsic.aero"
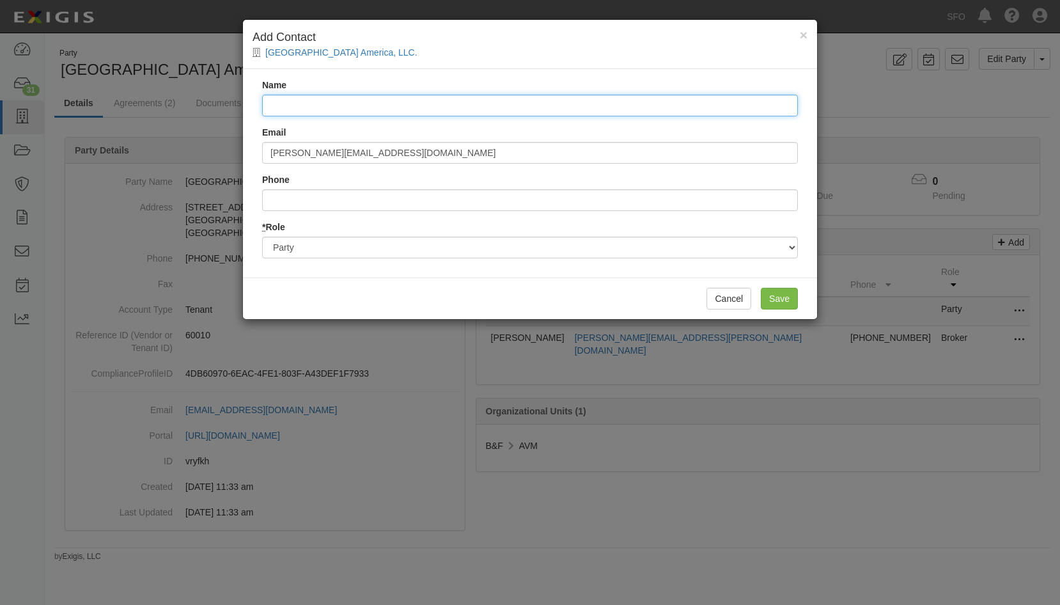
click at [362, 109] on input "Name" at bounding box center [530, 106] width 536 height 22
type input "Julie Jiang"
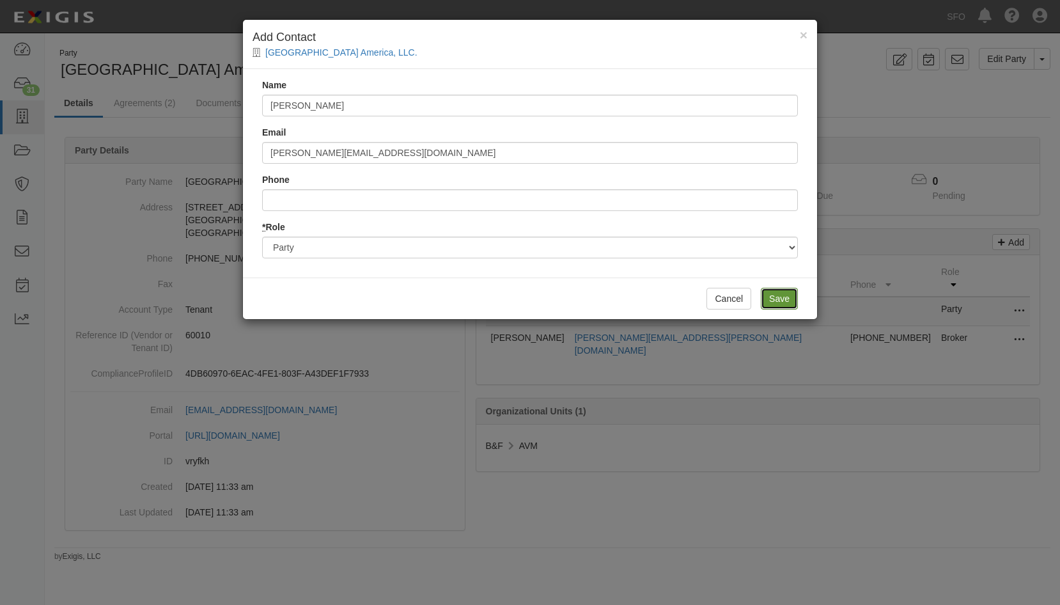
click at [790, 294] on input "Save" at bounding box center [779, 299] width 37 height 22
click at [811, 407] on div "× Add Contact Samsic Airport America, LLC. Name Julie Jiang Email j.jiang@samsi…" at bounding box center [530, 302] width 1060 height 605
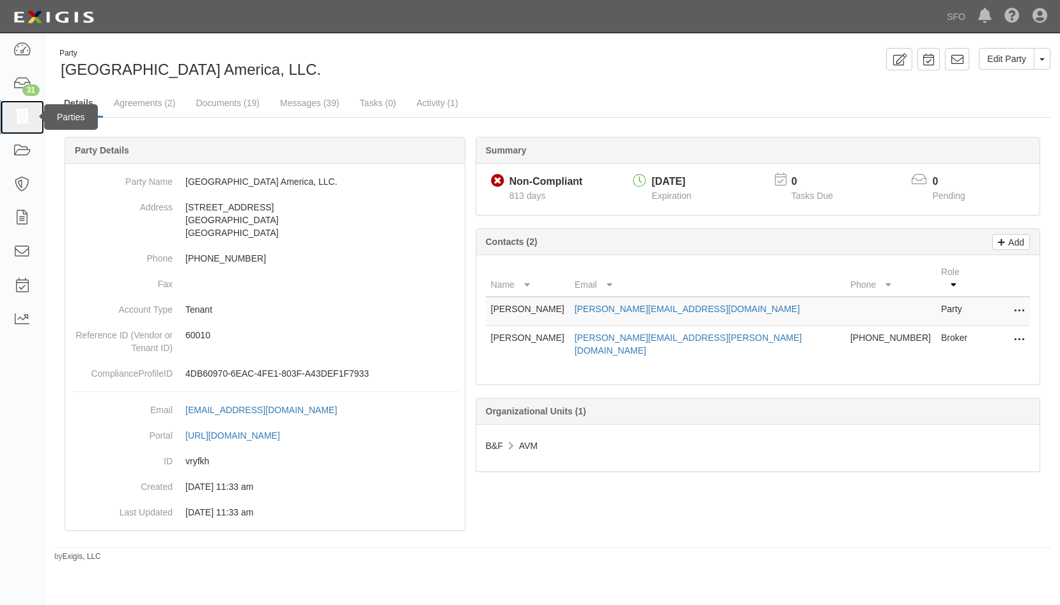
click at [20, 111] on icon at bounding box center [22, 117] width 18 height 15
